Goal: Obtain resource: Obtain resource

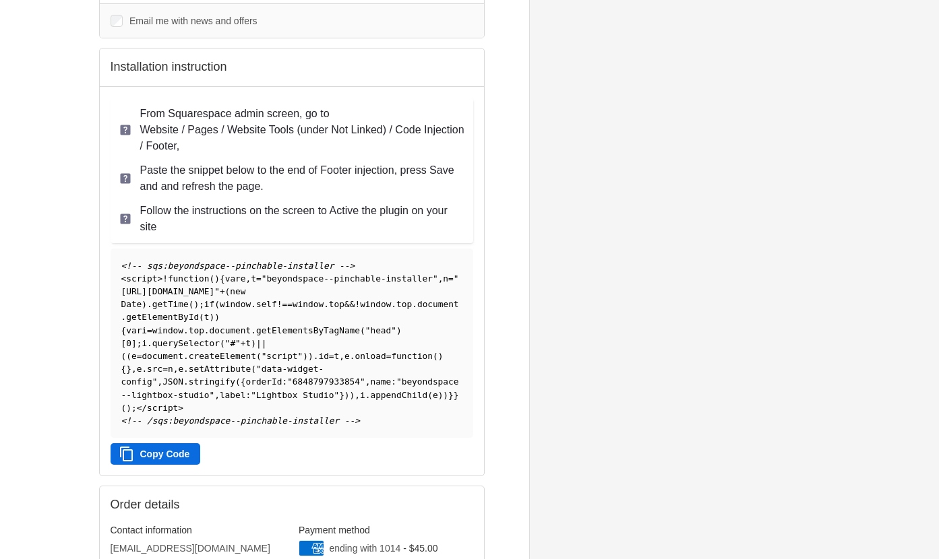
scroll to position [270, 0]
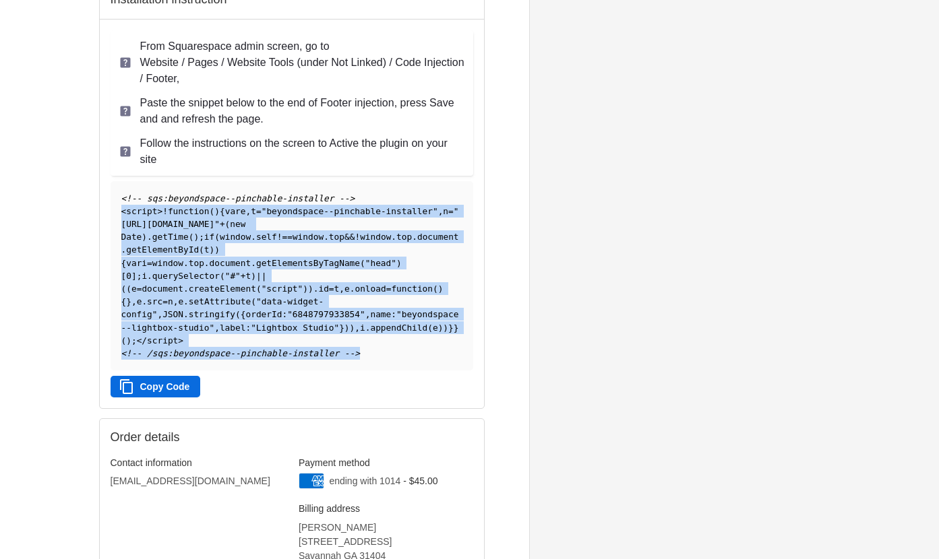
drag, startPoint x: 121, startPoint y: 212, endPoint x: 348, endPoint y: 360, distance: 271.3
click at [348, 360] on pre "<!-- sqs:beyondspace--pinchable-installer --> < script > ! function ( ) { var e…" at bounding box center [292, 275] width 363 height 189
click at [164, 386] on button "Copy Code" at bounding box center [156, 387] width 90 height 22
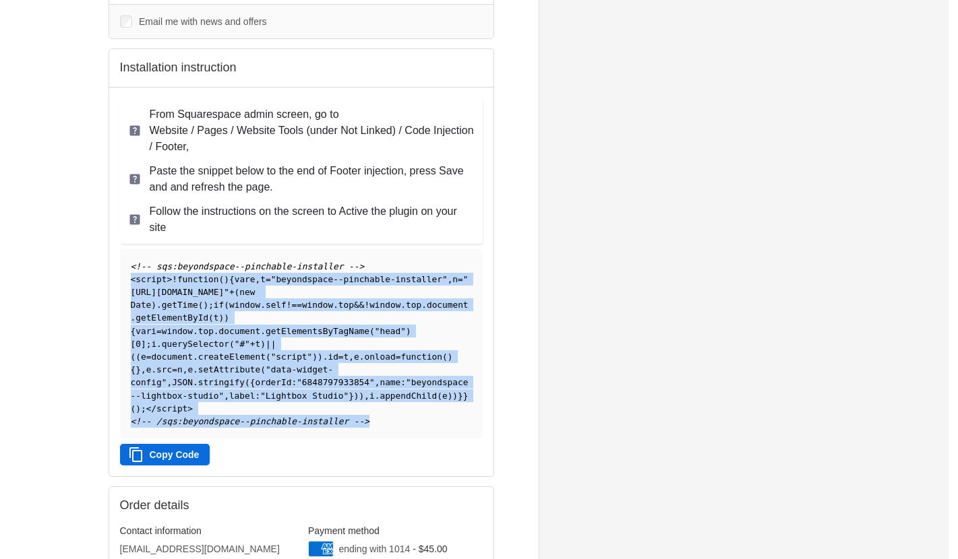
scroll to position [202, 0]
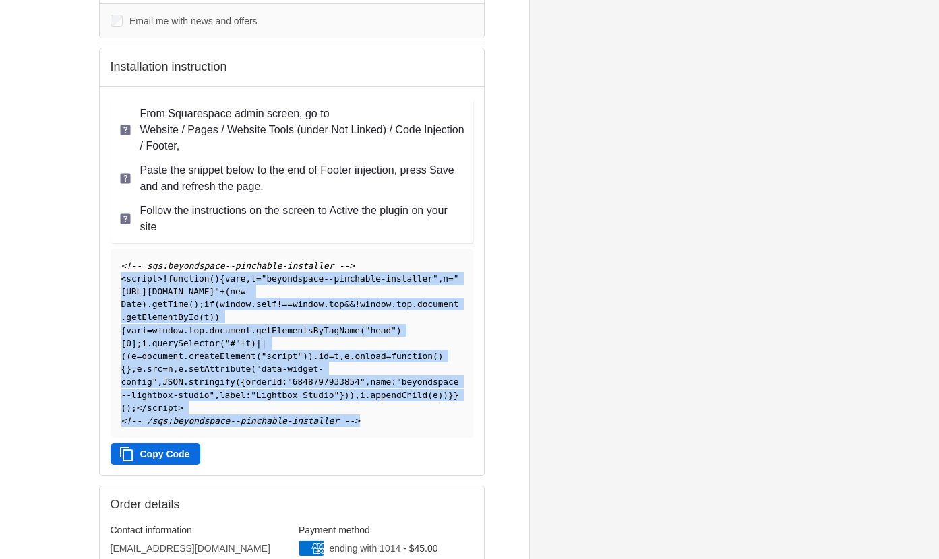
click at [171, 452] on button "Copy Code" at bounding box center [156, 455] width 90 height 22
click at [137, 451] on button "Copy Code" at bounding box center [156, 455] width 90 height 22
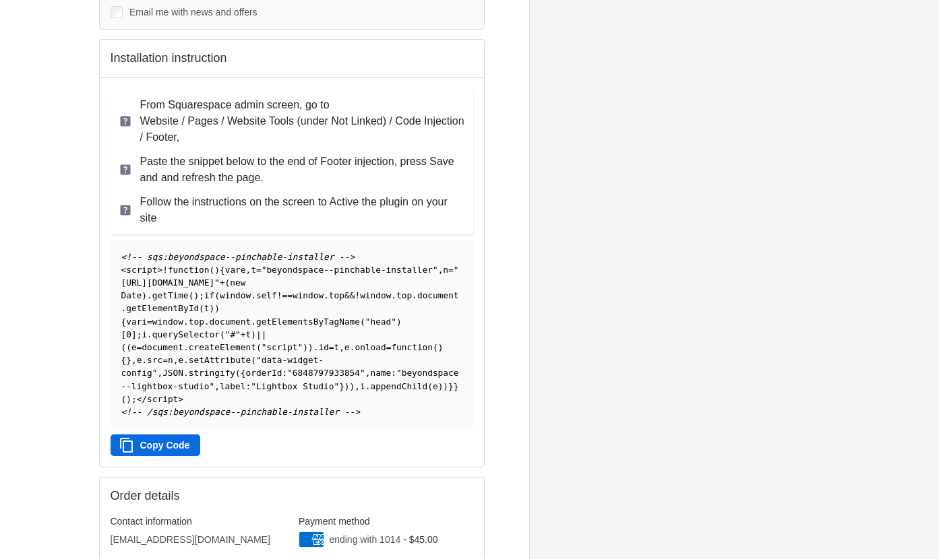
scroll to position [337, 0]
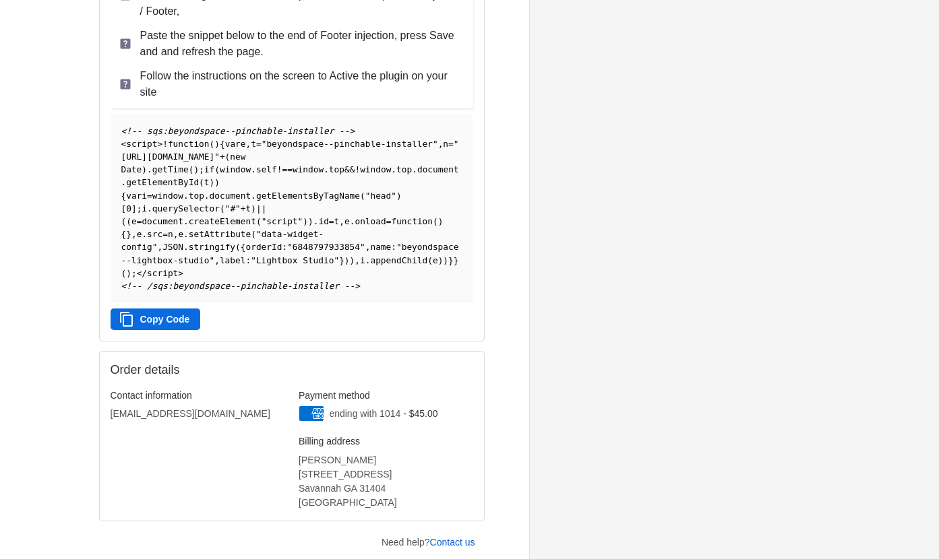
click at [175, 329] on button "Copy Code" at bounding box center [156, 320] width 90 height 22
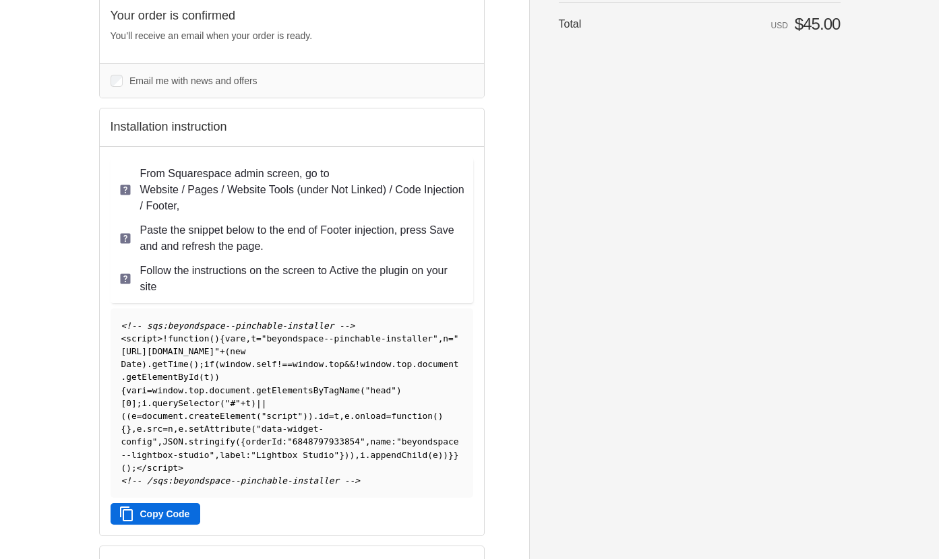
scroll to position [131, 0]
